Goal: Information Seeking & Learning: Find specific fact

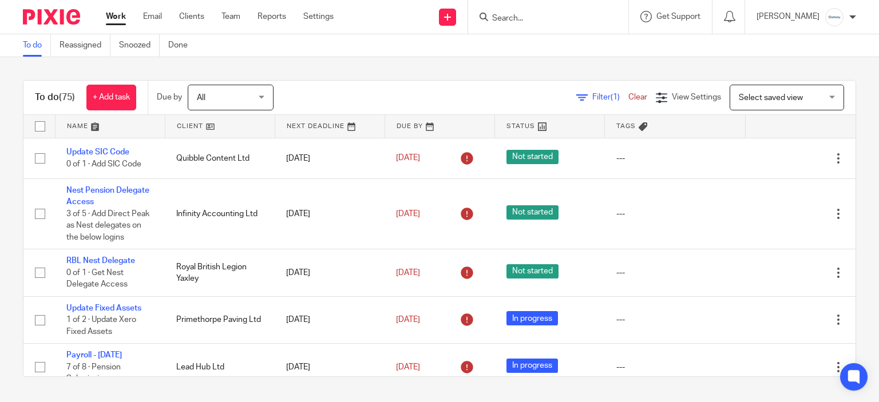
scroll to position [572, 0]
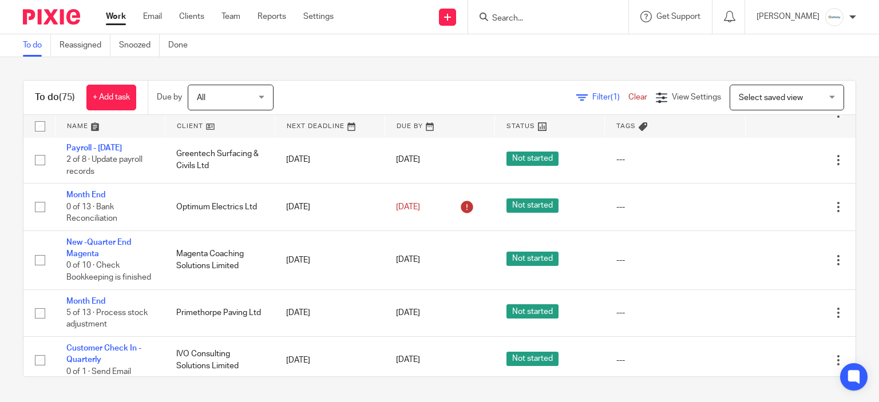
click at [540, 18] on input "Search" at bounding box center [542, 19] width 103 height 10
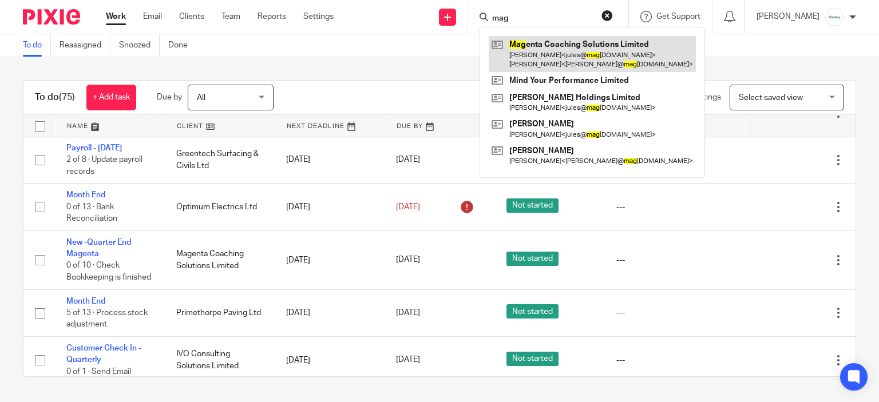
type input "mag"
click at [570, 59] on link at bounding box center [592, 53] width 207 height 35
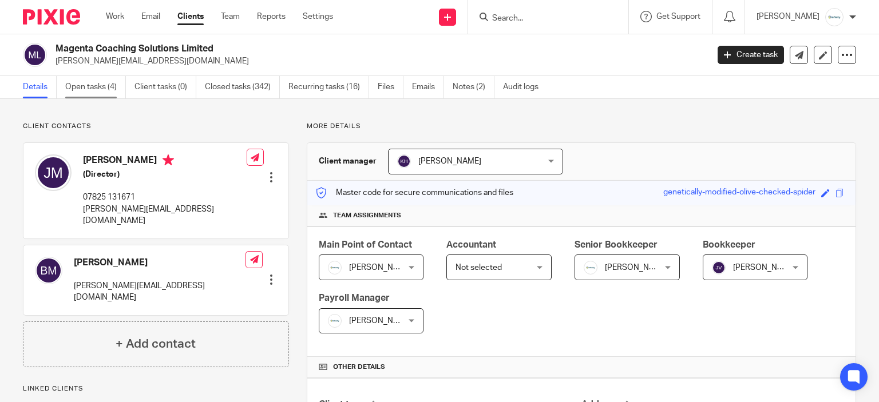
click at [110, 91] on link "Open tasks (4)" at bounding box center [95, 87] width 61 height 22
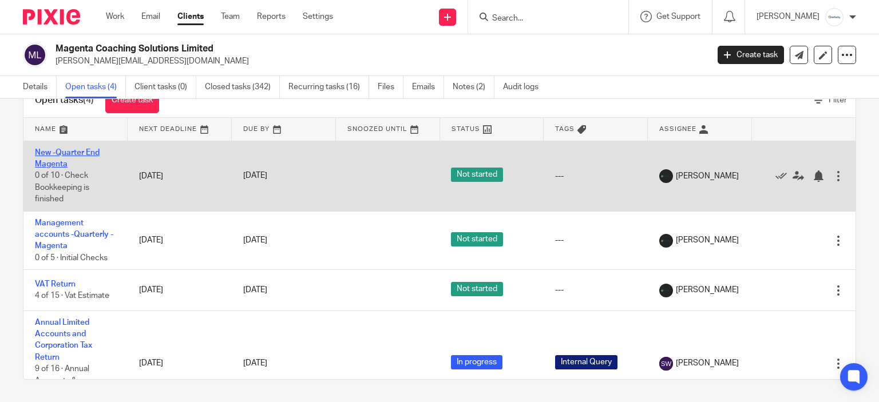
drag, startPoint x: 52, startPoint y: 146, endPoint x: 47, endPoint y: 156, distance: 11.0
click at [62, 147] on td "New -Quarter End Magenta 0 of 10 · Check Bookkeeping is finished" at bounding box center [75, 176] width 104 height 70
click at [72, 155] on link "New -Quarter End Magenta" at bounding box center [67, 158] width 65 height 19
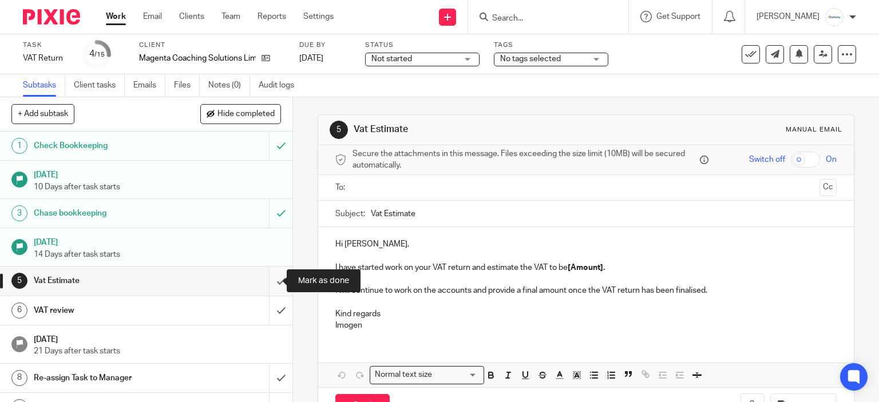
click at [262, 283] on input "submit" at bounding box center [146, 281] width 292 height 29
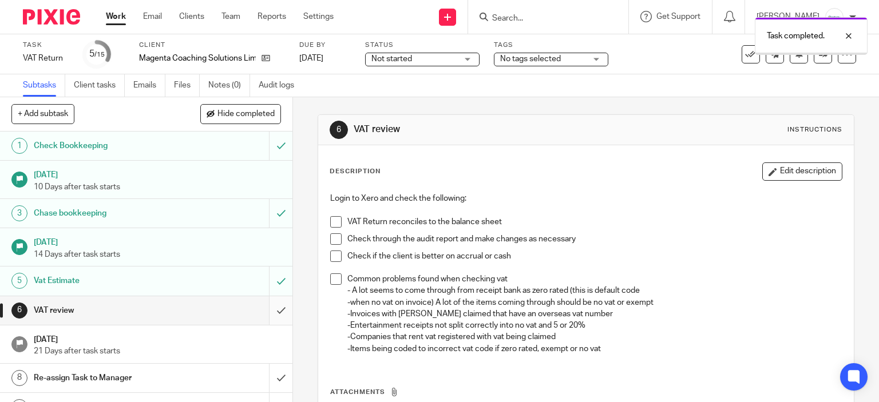
scroll to position [57, 0]
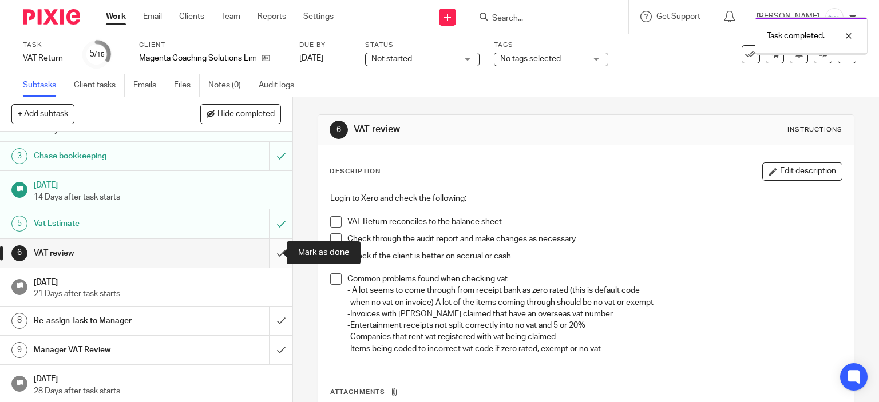
click at [267, 257] on input "submit" at bounding box center [146, 253] width 292 height 29
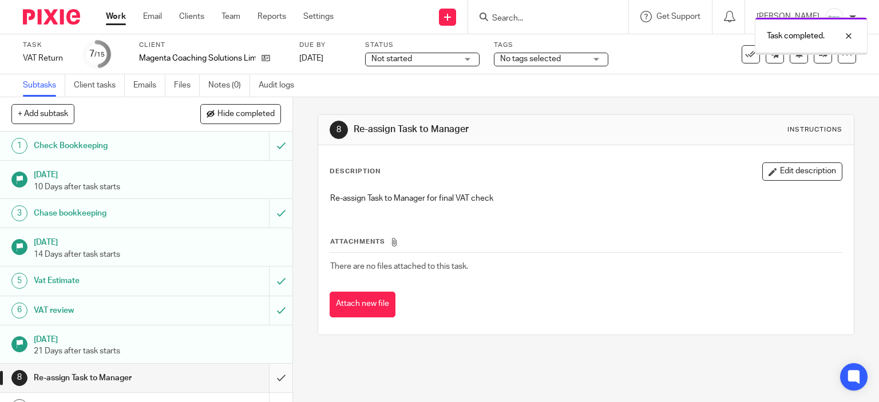
scroll to position [212, 0]
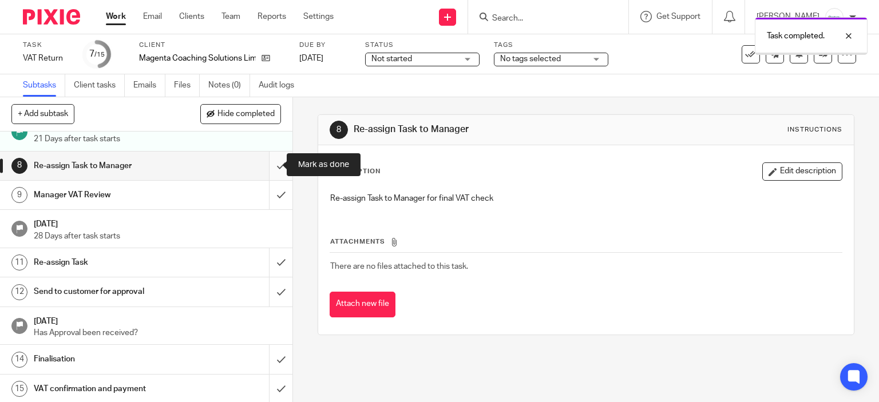
click at [274, 163] on input "submit" at bounding box center [146, 166] width 292 height 29
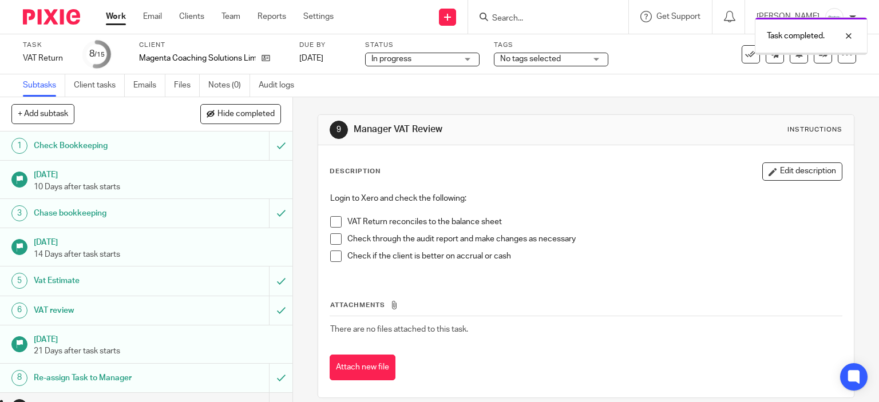
click at [540, 54] on div "Task completed." at bounding box center [653, 32] width 428 height 43
click at [554, 49] on div "Task completed." at bounding box center [653, 32] width 428 height 43
click at [561, 62] on span "No tags selected" at bounding box center [530, 59] width 61 height 8
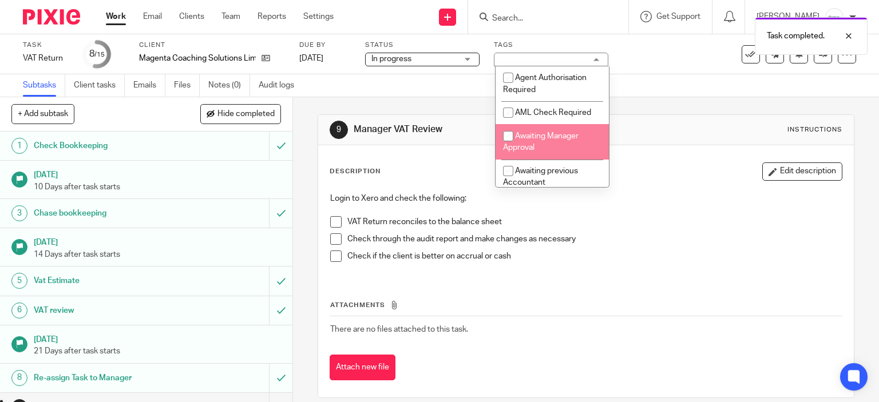
click at [576, 140] on span "Awaiting Manager Approval" at bounding box center [541, 142] width 76 height 20
checkbox input "true"
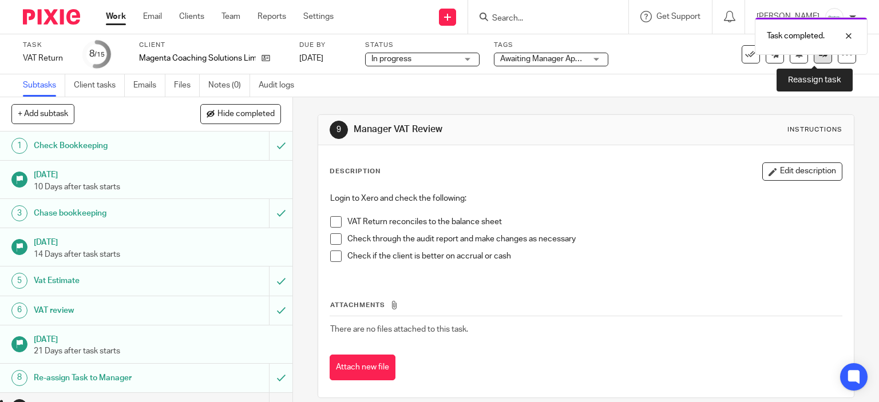
click at [814, 60] on link at bounding box center [823, 54] width 18 height 18
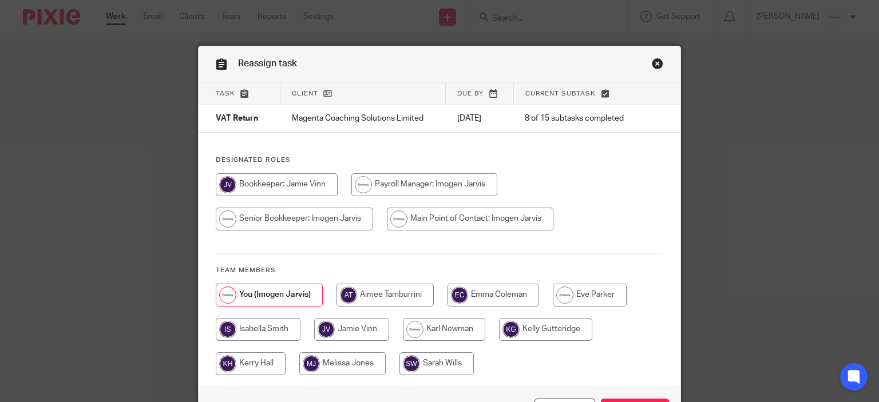
click at [272, 361] on input "radio" at bounding box center [251, 363] width 70 height 23
radio input "true"
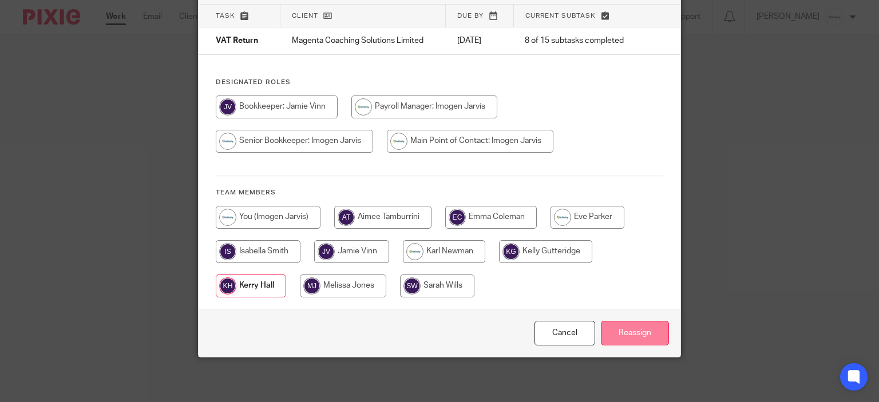
scroll to position [78, 0]
click at [640, 330] on input "Reassign" at bounding box center [635, 333] width 68 height 25
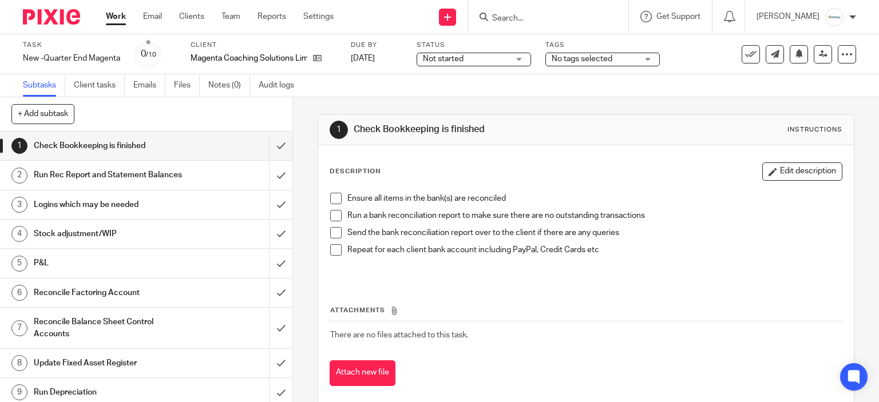
drag, startPoint x: 605, startPoint y: 299, endPoint x: 613, endPoint y: 304, distance: 9.7
click at [613, 304] on div "Attachments There are no files attached to this task. Attach new file" at bounding box center [586, 334] width 513 height 104
click at [270, 142] on input "submit" at bounding box center [146, 146] width 292 height 29
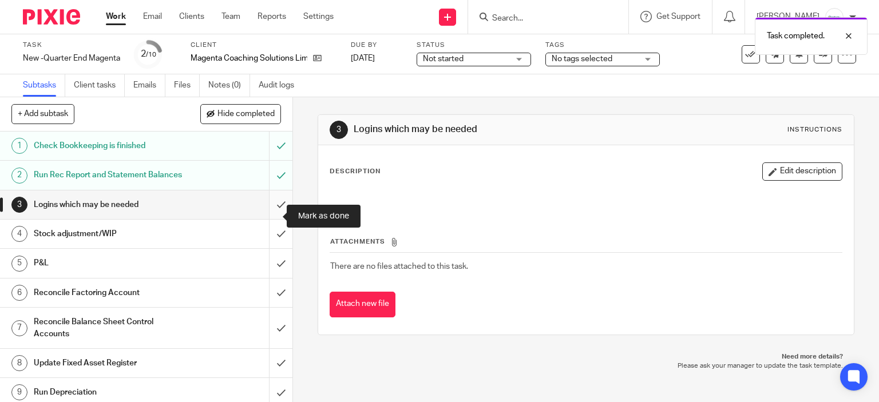
drag, startPoint x: 268, startPoint y: 215, endPoint x: 267, endPoint y: 208, distance: 6.5
click at [268, 215] on input "submit" at bounding box center [146, 205] width 292 height 29
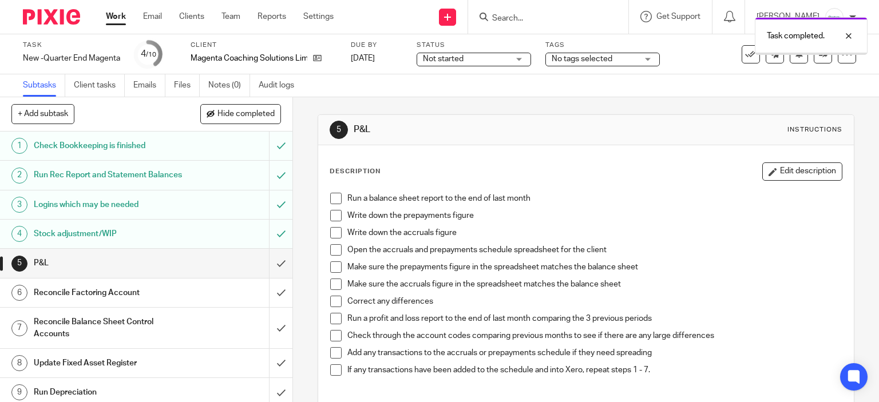
scroll to position [45, 0]
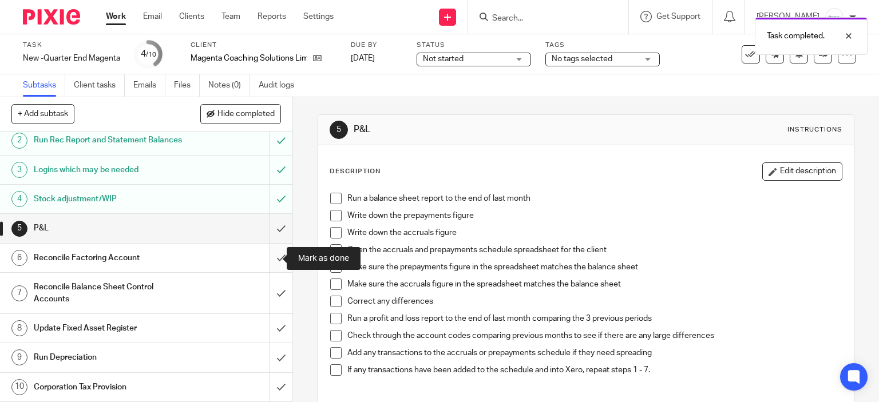
click at [271, 259] on input "submit" at bounding box center [146, 258] width 292 height 29
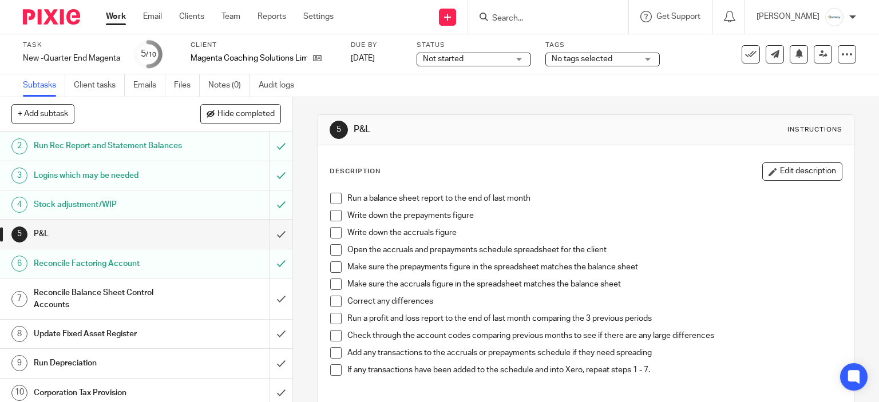
scroll to position [45, 0]
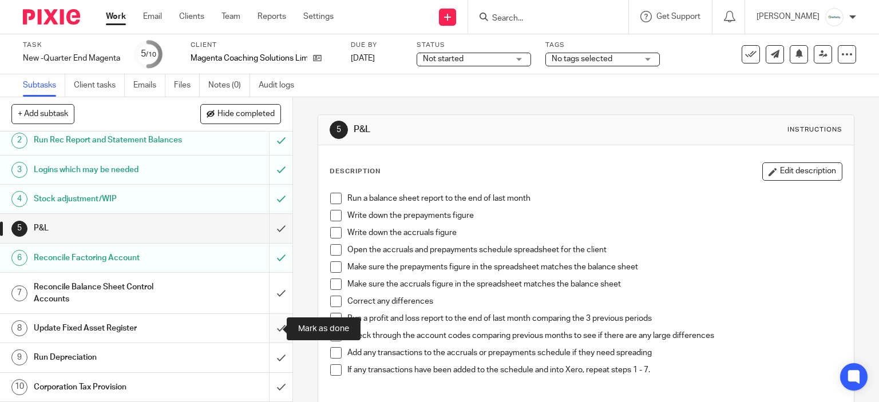
click at [262, 334] on input "submit" at bounding box center [146, 328] width 292 height 29
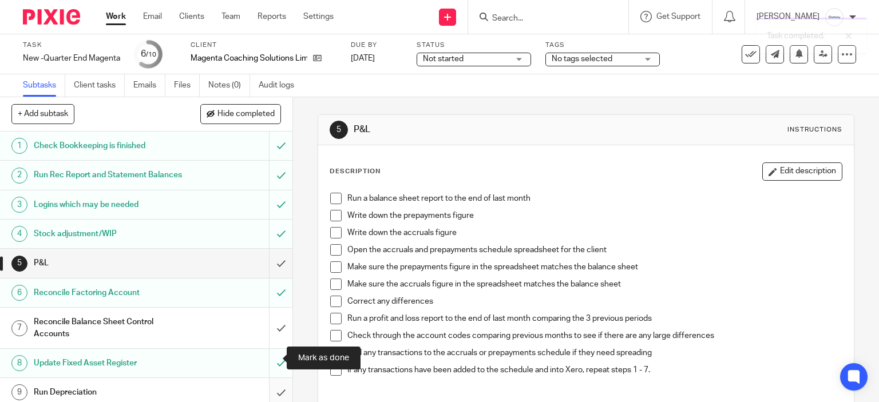
scroll to position [45, 0]
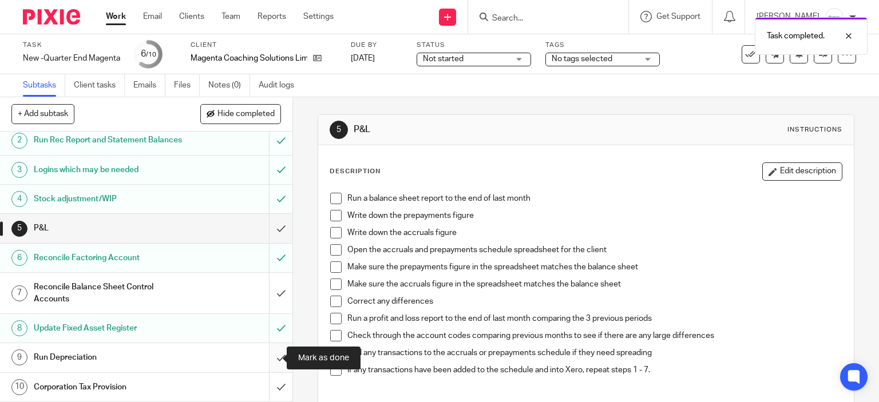
click at [279, 350] on input "submit" at bounding box center [146, 357] width 292 height 29
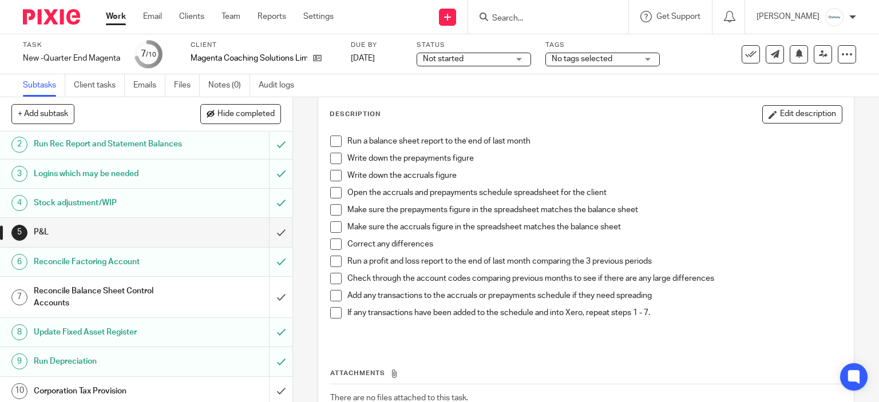
scroll to position [45, 0]
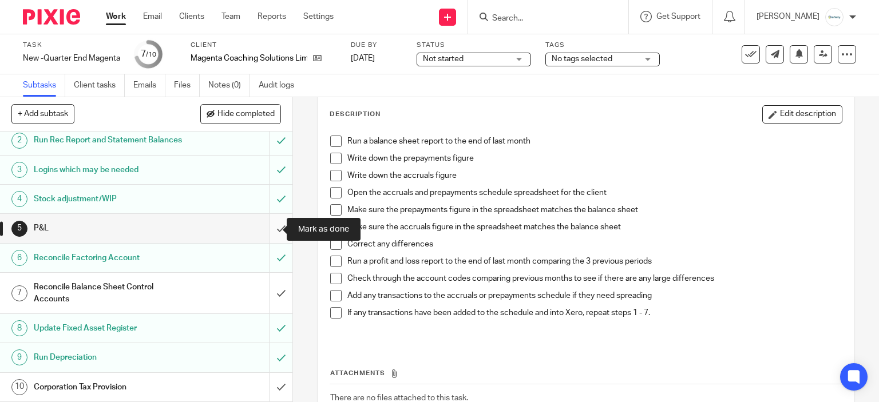
click at [269, 231] on input "submit" at bounding box center [146, 228] width 292 height 29
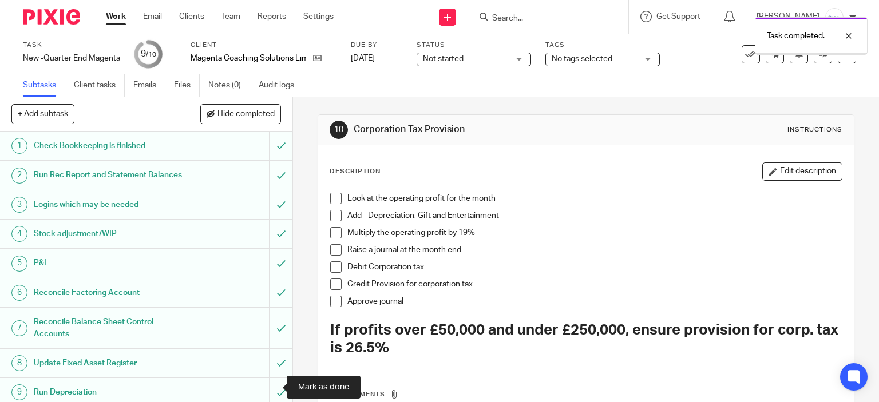
scroll to position [45, 0]
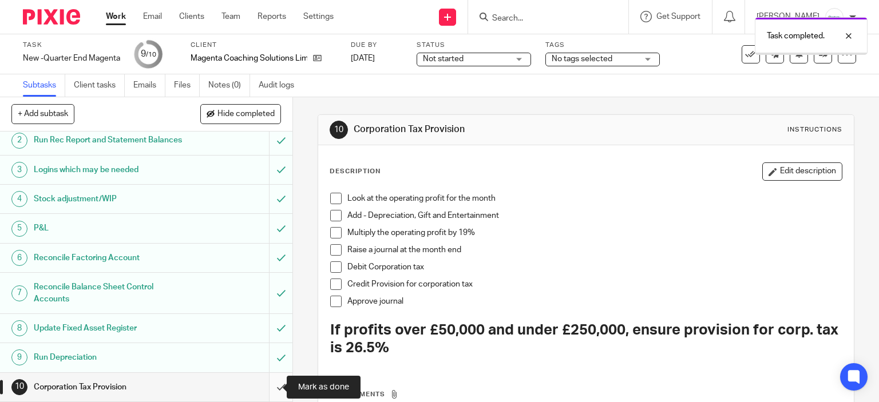
click at [265, 385] on input "submit" at bounding box center [146, 387] width 292 height 29
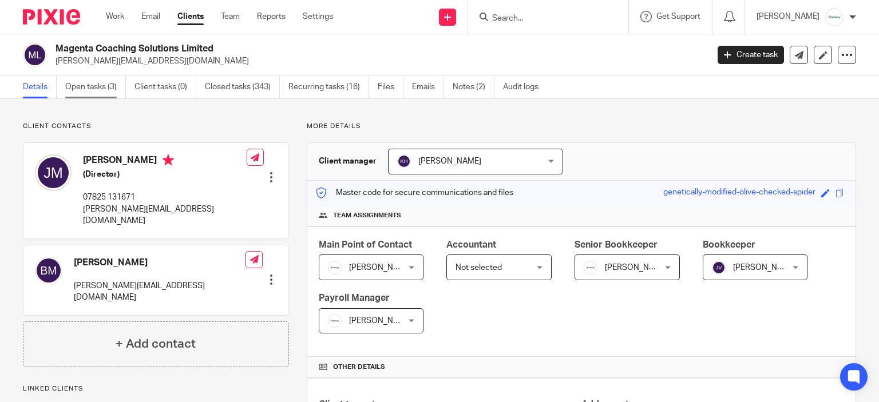
click at [68, 84] on link "Open tasks (3)" at bounding box center [95, 87] width 61 height 22
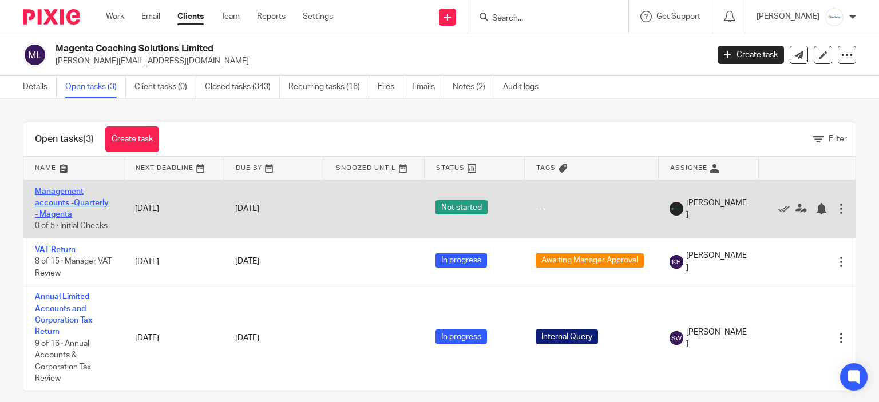
click at [56, 205] on link "Management accounts -Quarterly - Magenta" at bounding box center [72, 203] width 74 height 31
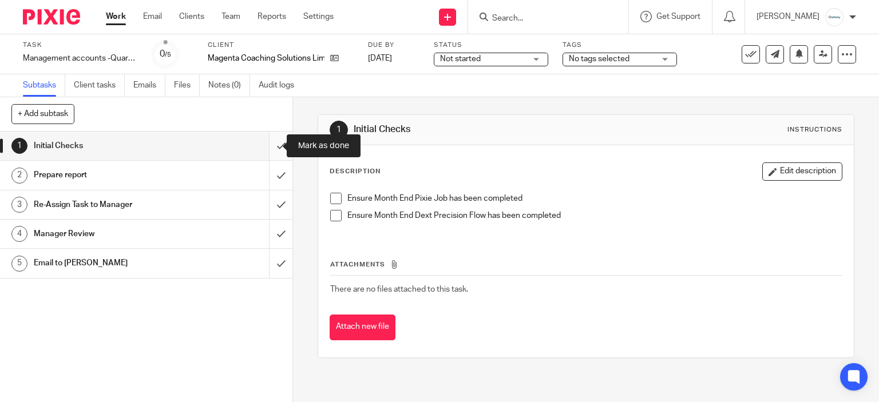
click at [268, 146] on input "submit" at bounding box center [146, 146] width 292 height 29
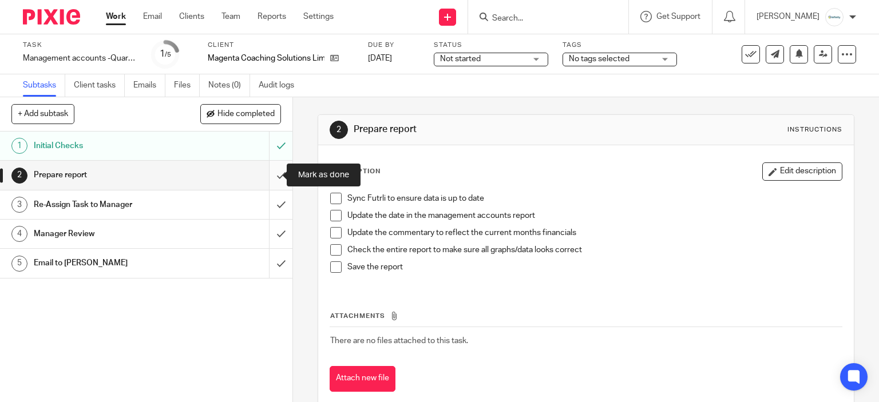
click at [269, 180] on input "submit" at bounding box center [146, 175] width 292 height 29
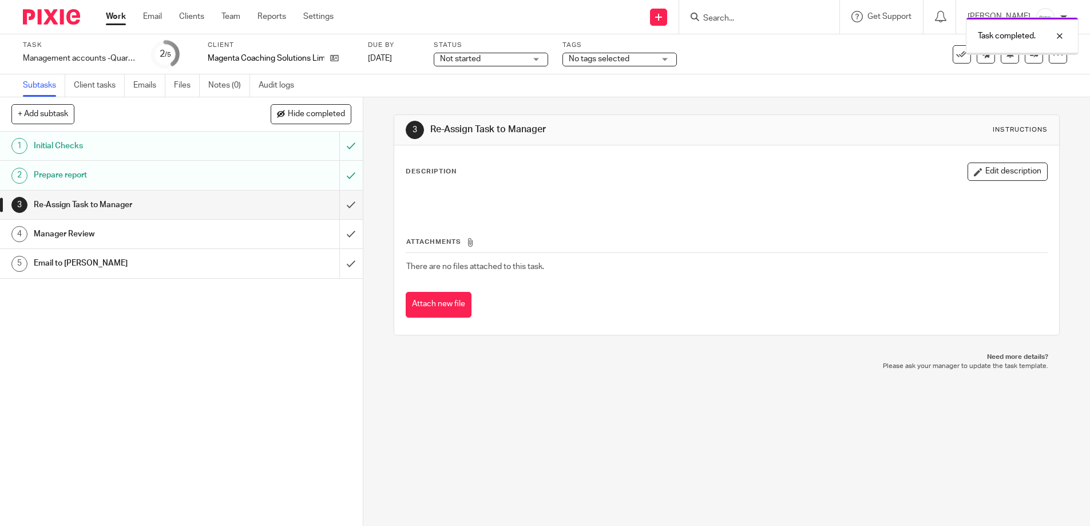
scroll to position [2430, 0]
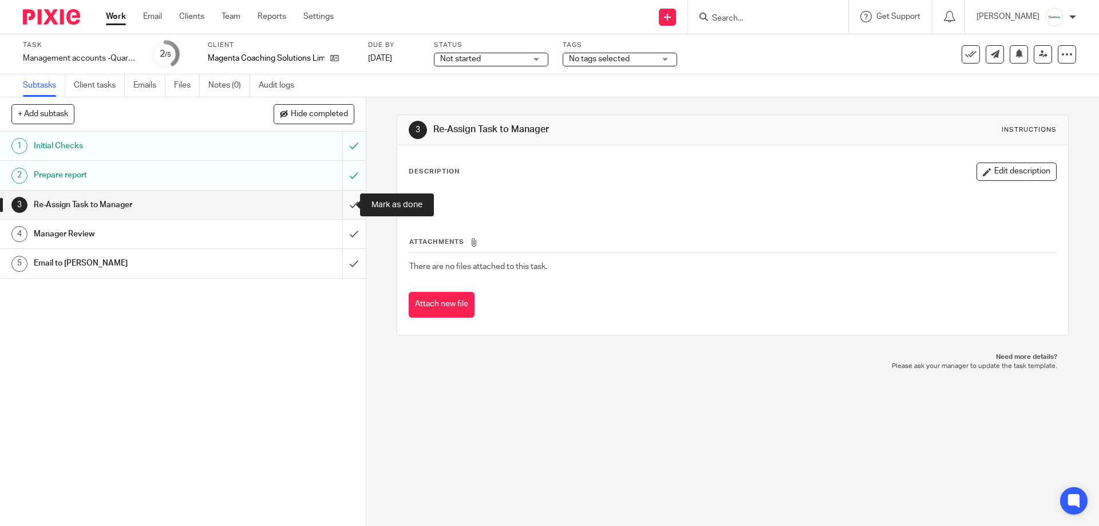
click at [337, 203] on input "submit" at bounding box center [183, 205] width 366 height 29
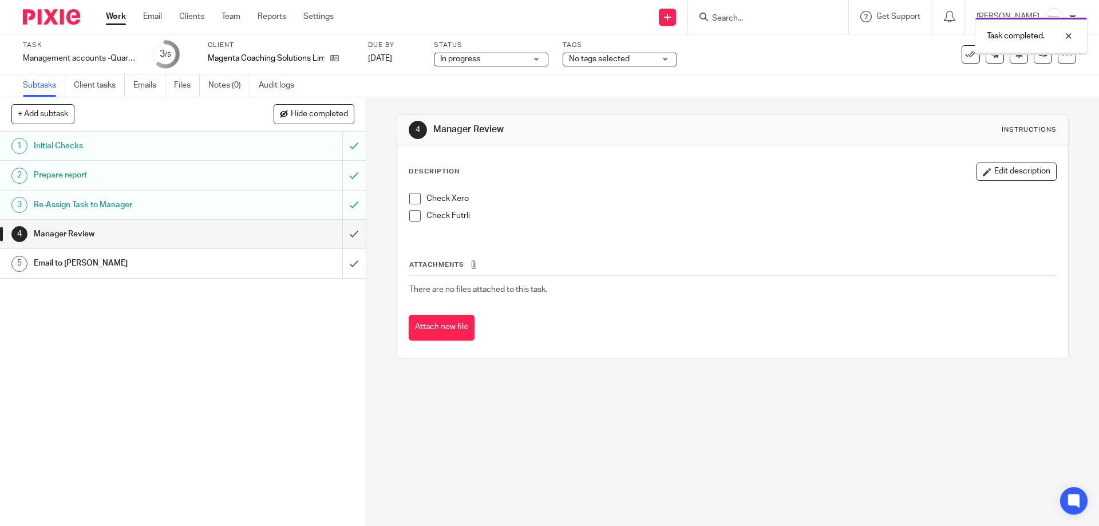
click at [594, 63] on span "No tags selected" at bounding box center [612, 59] width 86 height 12
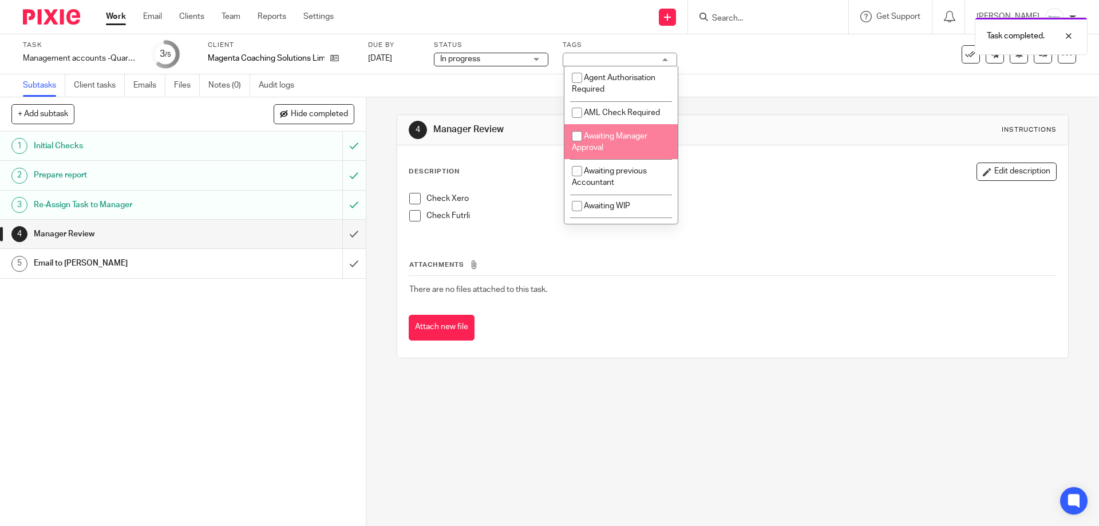
click at [631, 141] on li "Awaiting Manager Approval" at bounding box center [620, 141] width 113 height 35
checkbox input "true"
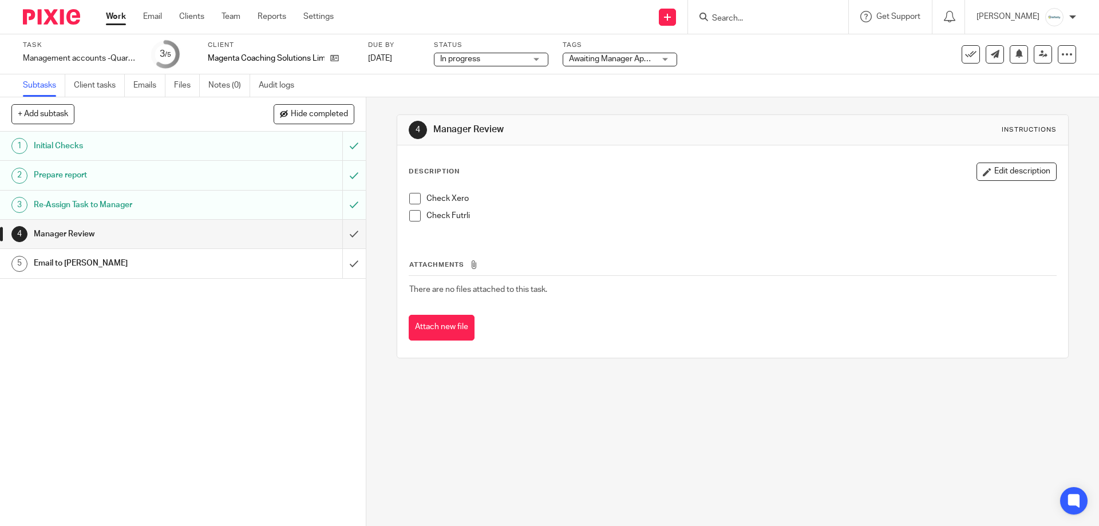
click at [681, 306] on div "Attachments There are no files attached to this task. Attach new file" at bounding box center [732, 288] width 647 height 104
click at [1039, 54] on icon at bounding box center [1043, 54] width 9 height 9
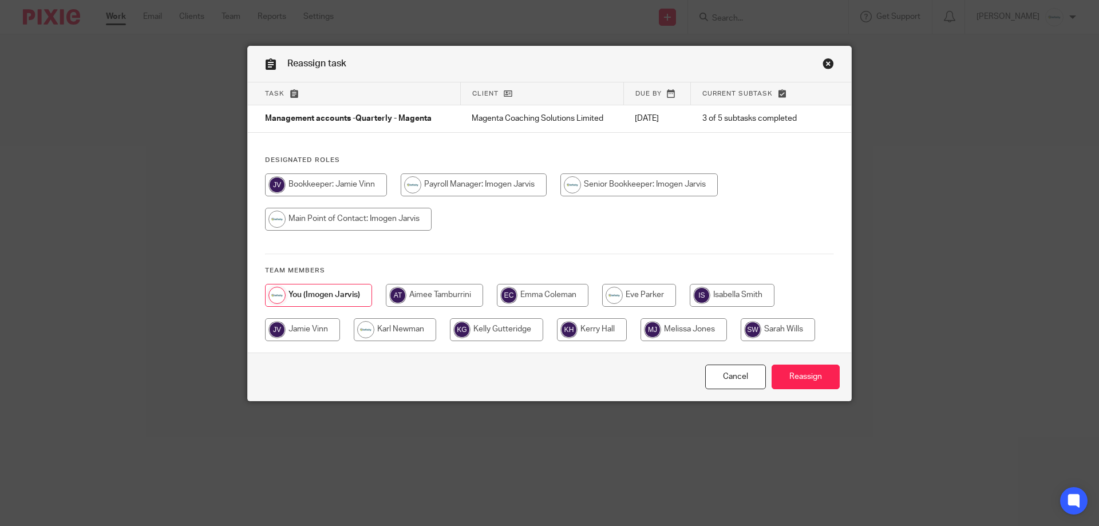
click at [382, 336] on input "radio" at bounding box center [395, 329] width 82 height 23
radio input "true"
click at [791, 386] on input "Reassign" at bounding box center [805, 377] width 68 height 25
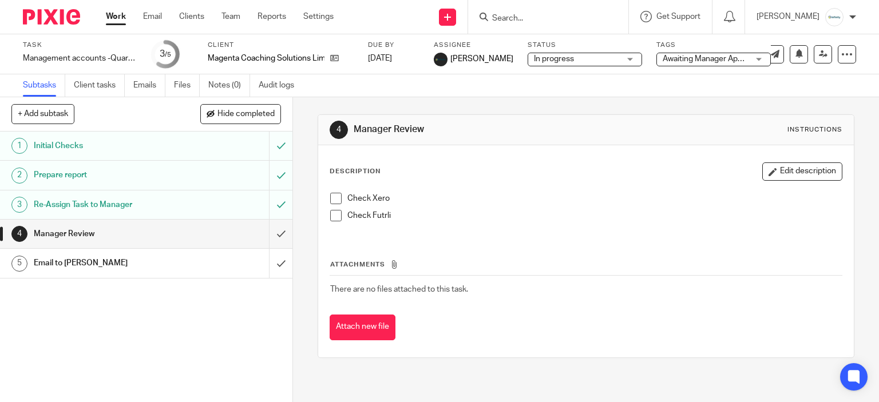
click at [117, 15] on link "Work" at bounding box center [116, 16] width 20 height 11
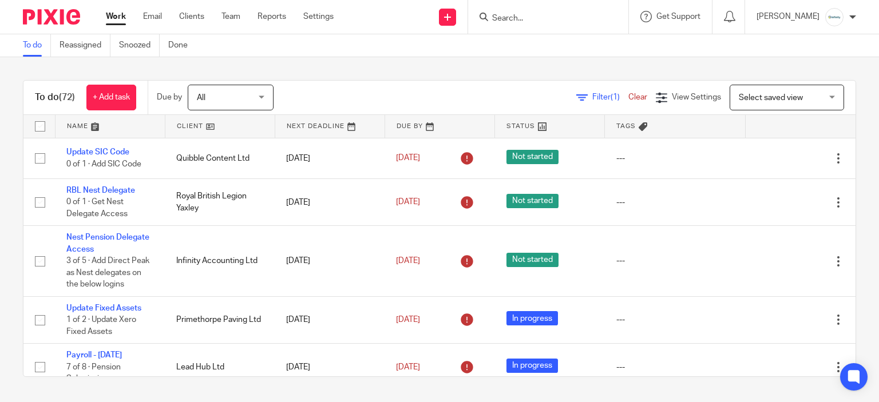
click at [530, 15] on input "Search" at bounding box center [542, 19] width 103 height 10
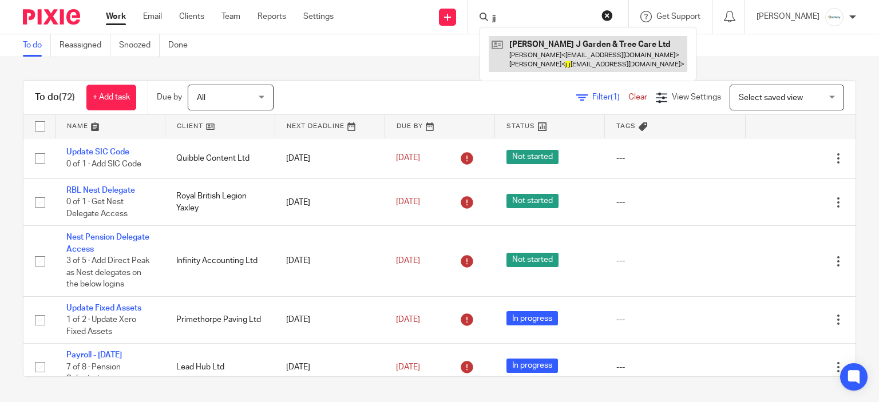
type input "jj"
click at [558, 53] on link at bounding box center [588, 53] width 199 height 35
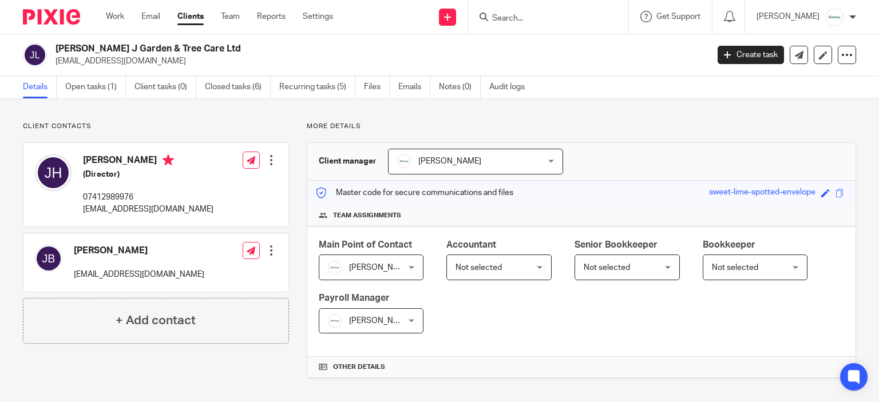
click at [742, 181] on div "Master code for secure communications and files sweet-lime-spotted-envelope Sav…" at bounding box center [581, 193] width 548 height 25
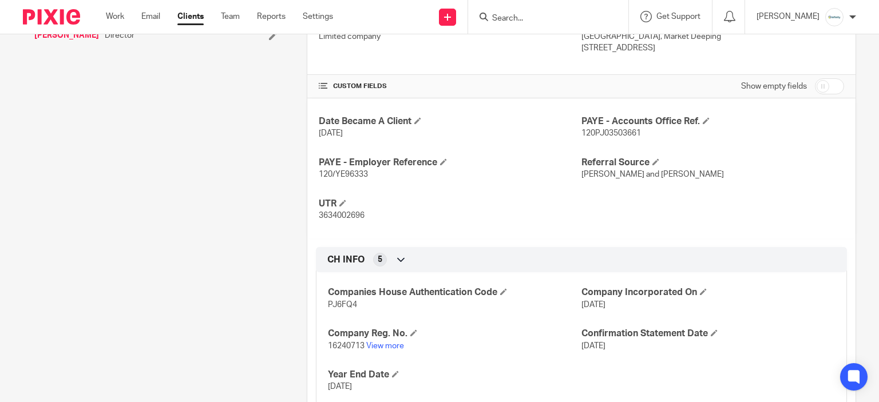
scroll to position [401, 0]
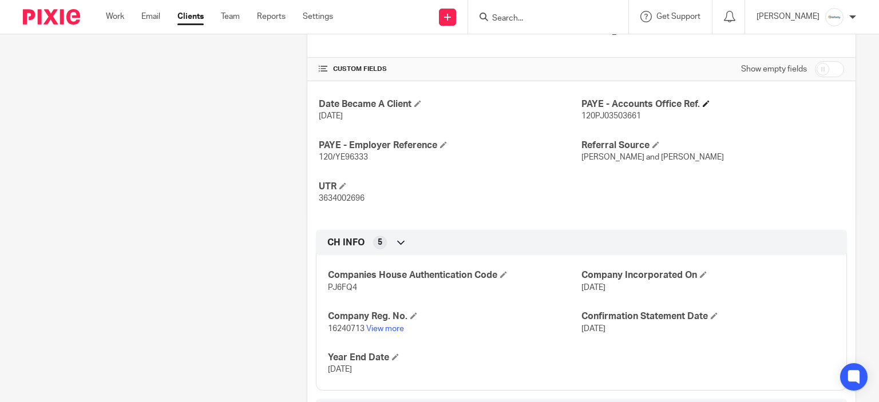
click at [601, 104] on h4 "PAYE - Accounts Office Ref." at bounding box center [712, 104] width 263 height 12
click at [604, 113] on span "120PJ03503661" at bounding box center [611, 116] width 60 height 8
copy span "120PJ03503661"
click at [326, 157] on span "120/YE96333" at bounding box center [343, 157] width 49 height 8
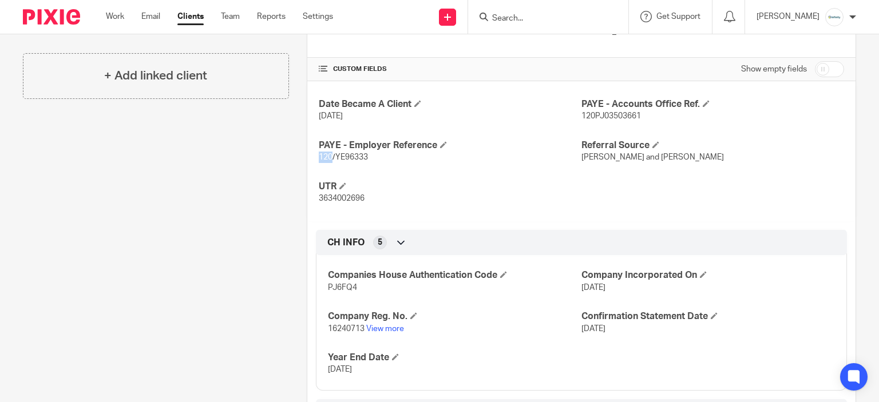
click at [326, 157] on span "120/YE96333" at bounding box center [343, 157] width 49 height 8
copy span "120"
click at [350, 159] on span "120/YE96333" at bounding box center [343, 157] width 49 height 8
click at [354, 161] on p "120/YE96333" at bounding box center [450, 157] width 263 height 11
copy span "YE96333"
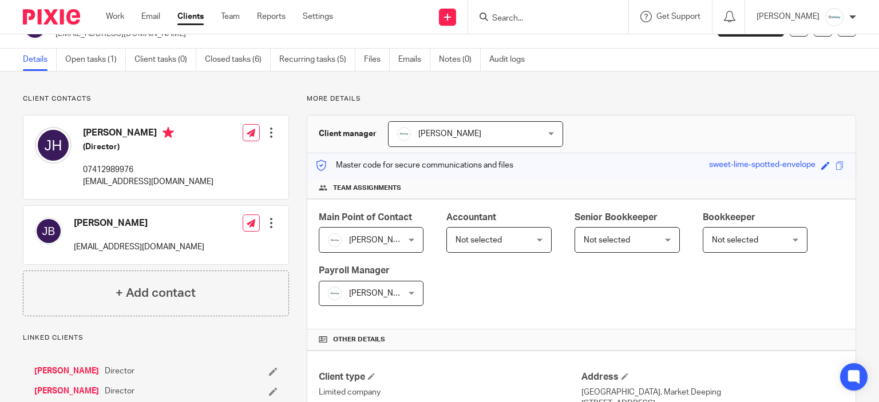
scroll to position [0, 0]
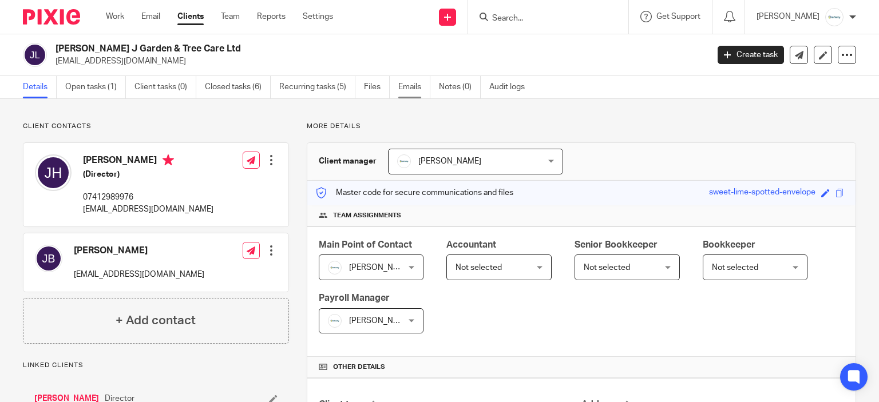
click at [399, 90] on link "Emails" at bounding box center [414, 87] width 32 height 22
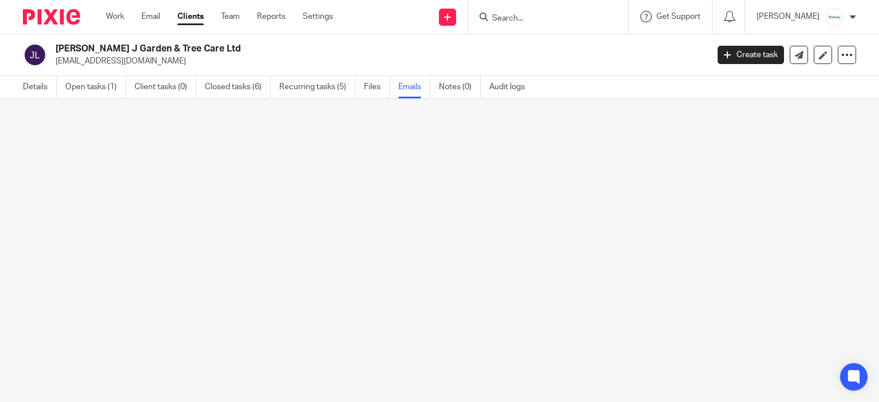
click at [29, 167] on div at bounding box center [439, 250] width 879 height 303
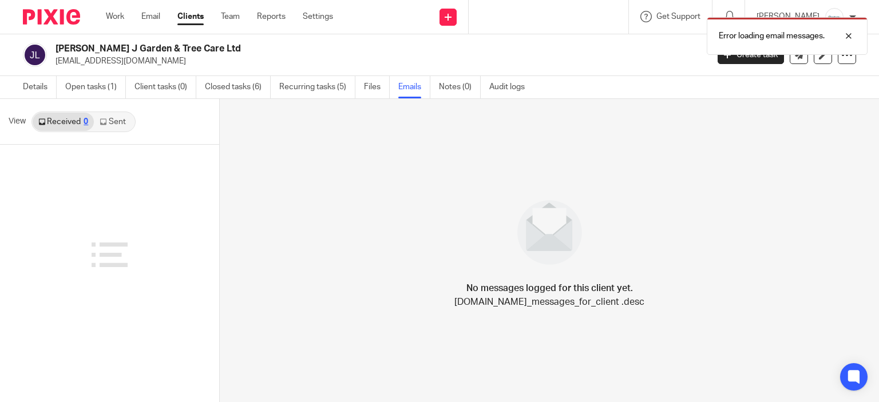
click at [501, 66] on p "[EMAIL_ADDRESS][DOMAIN_NAME]" at bounding box center [378, 61] width 645 height 11
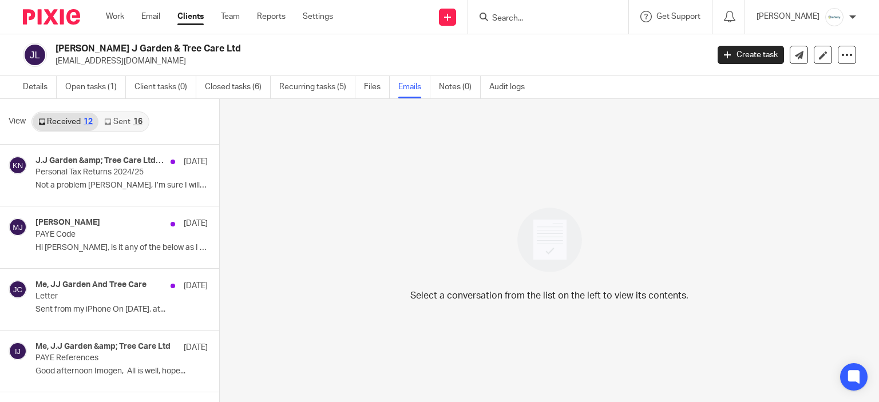
click at [120, 118] on link "Sent 16" at bounding box center [122, 122] width 49 height 18
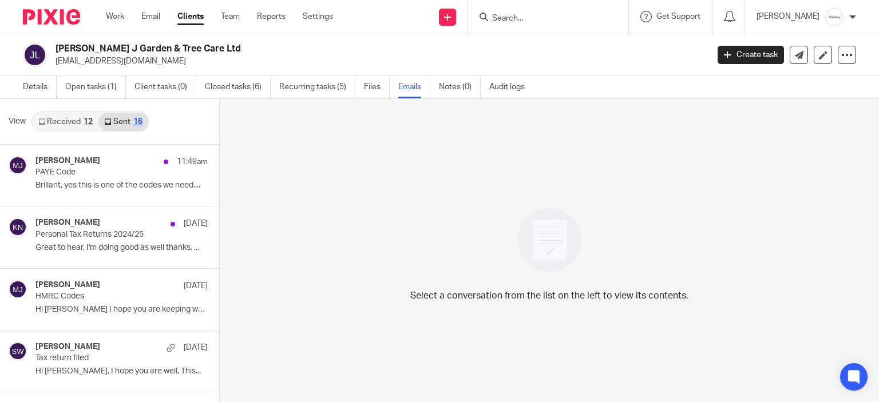
scroll to position [2, 0]
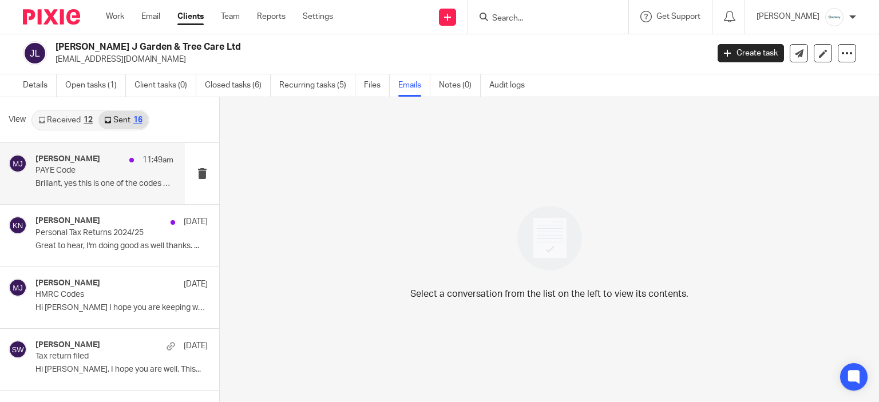
click at [80, 163] on h4 "Melissa Jones" at bounding box center [67, 160] width 65 height 10
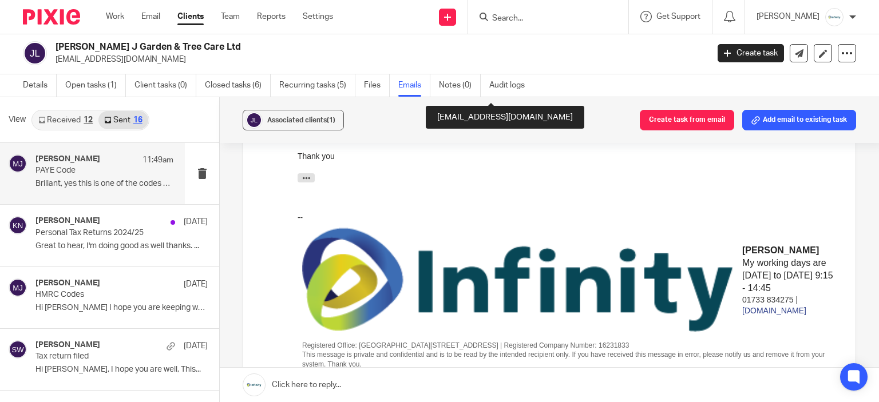
scroll to position [401, 0]
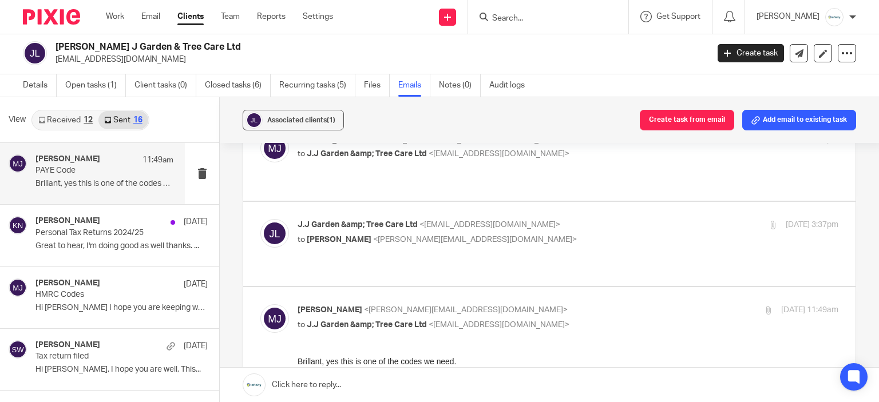
click at [513, 215] on label at bounding box center [549, 244] width 612 height 84
click at [260, 219] on input "checkbox" at bounding box center [260, 219] width 1 height 1
checkbox input "true"
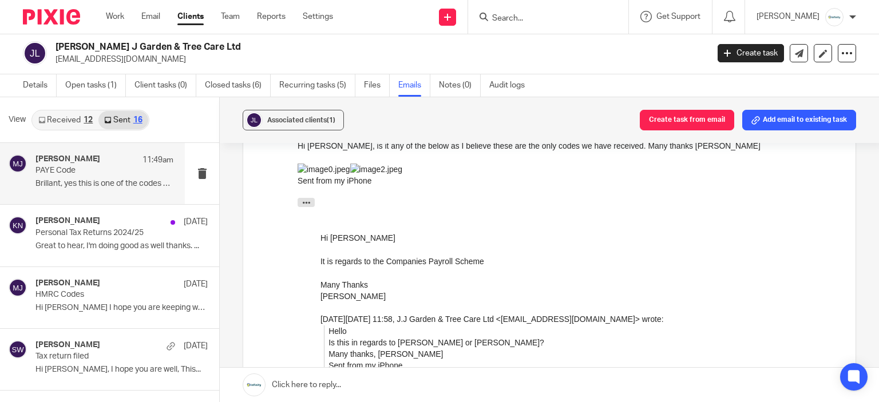
scroll to position [515, 0]
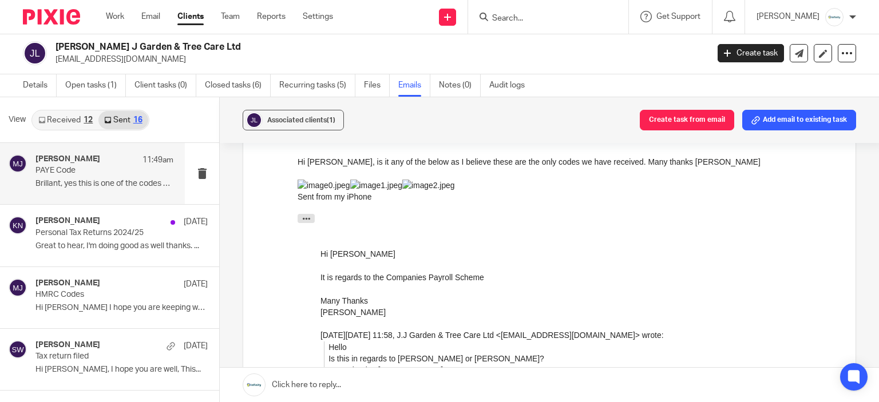
click at [350, 191] on img at bounding box center [324, 184] width 53 height 11
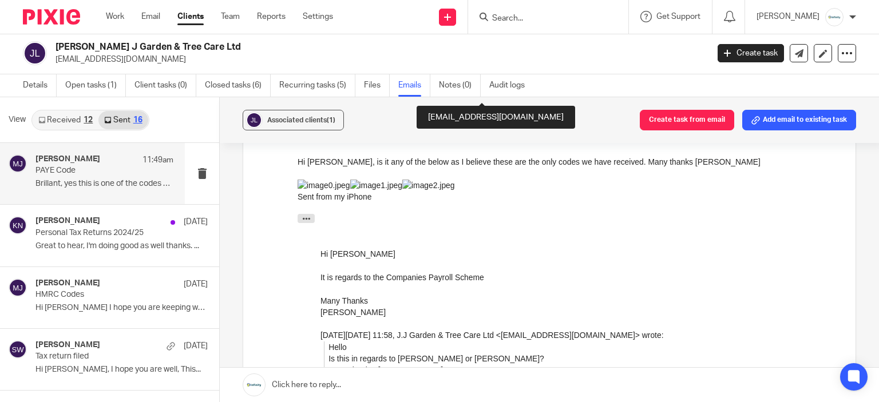
click at [350, 191] on img at bounding box center [324, 184] width 53 height 11
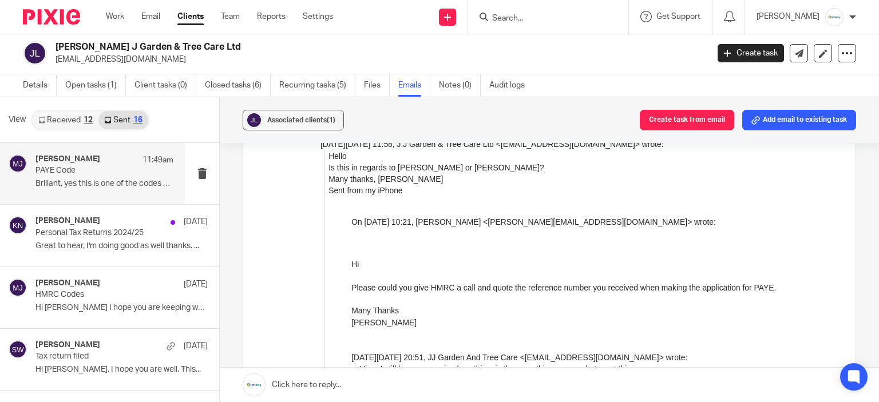
scroll to position [687, 0]
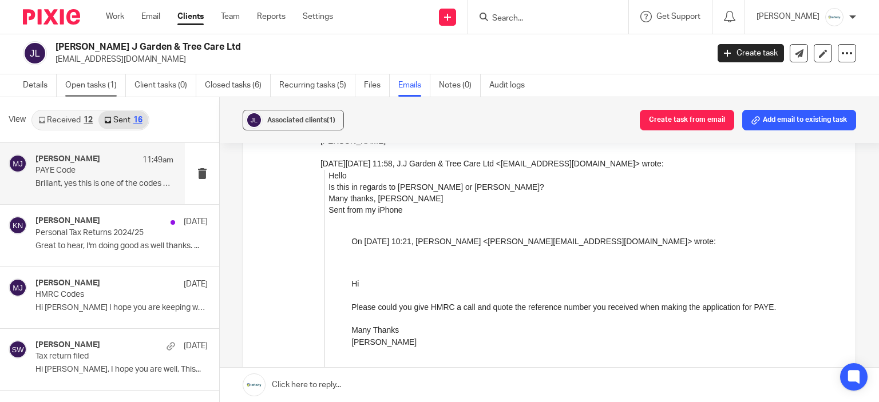
click at [108, 89] on link "Open tasks (1)" at bounding box center [95, 85] width 61 height 22
